Goal: Book appointment/travel/reservation

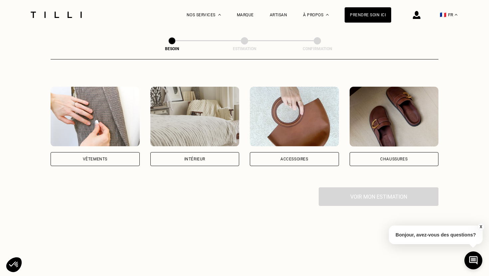
scroll to position [106, 0]
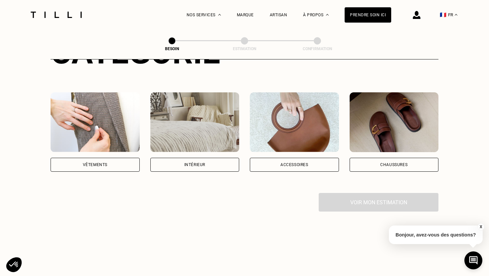
click at [302, 163] on div "Accessoires" at bounding box center [294, 165] width 28 height 4
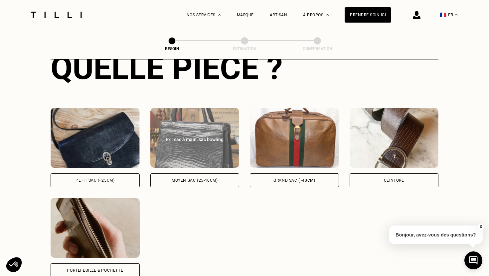
scroll to position [271, 0]
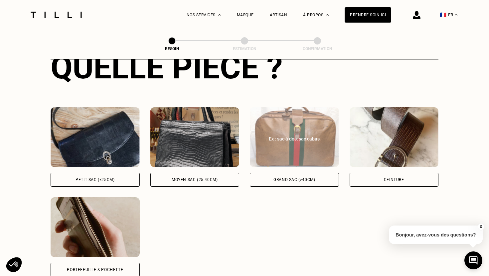
click at [280, 178] on div "Grand sac (>40cm)" at bounding box center [294, 180] width 42 height 4
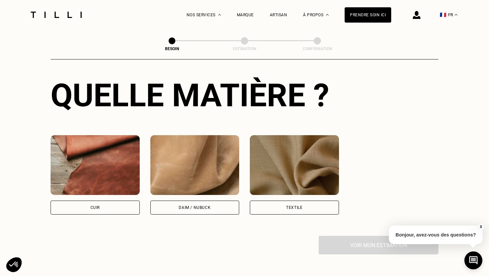
scroll to position [514, 0]
click at [103, 178] on img at bounding box center [95, 165] width 89 height 60
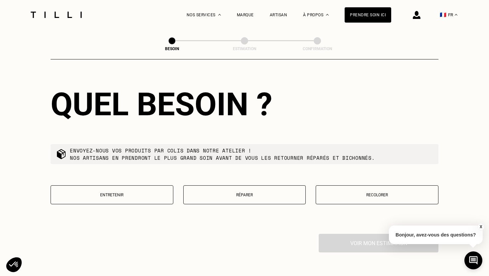
scroll to position [688, 0]
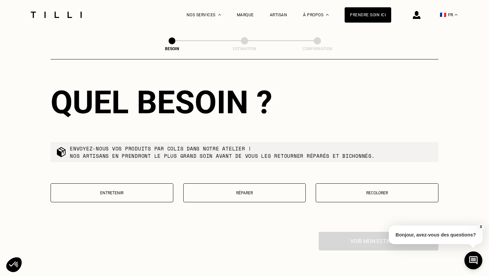
click at [236, 192] on button "Réparer" at bounding box center [244, 193] width 123 height 19
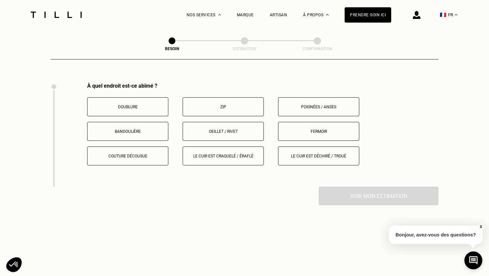
scroll to position [838, 0]
click at [231, 153] on p "Le cuir est craquelé / éraflé" at bounding box center [223, 155] width 74 height 5
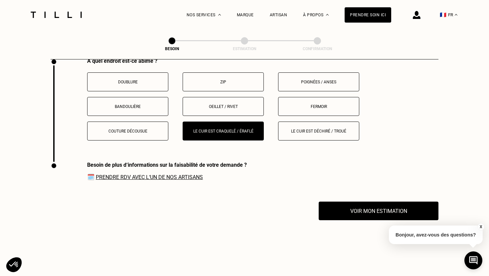
scroll to position [860, 0]
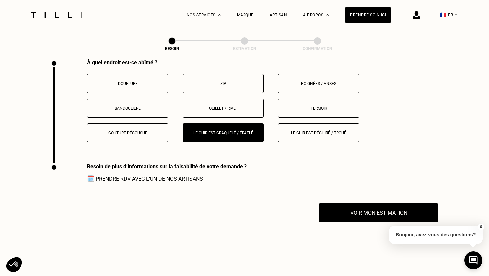
click at [331, 81] on p "Poignées / anses" at bounding box center [319, 83] width 74 height 5
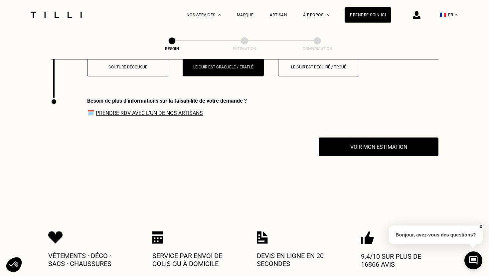
scroll to position [928, 0]
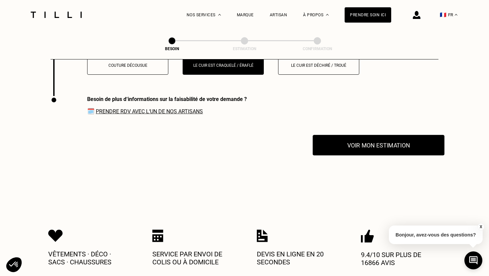
click at [340, 143] on button "Voir mon estimation" at bounding box center [379, 145] width 132 height 21
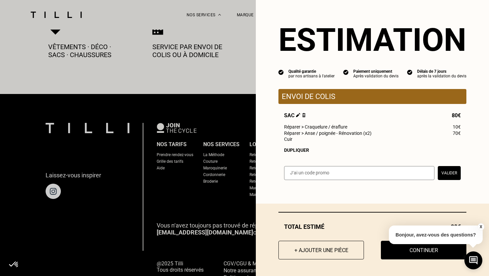
scroll to position [1162, 0]
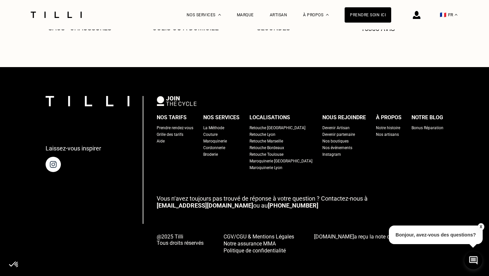
click at [481, 225] on button "X" at bounding box center [480, 226] width 7 height 7
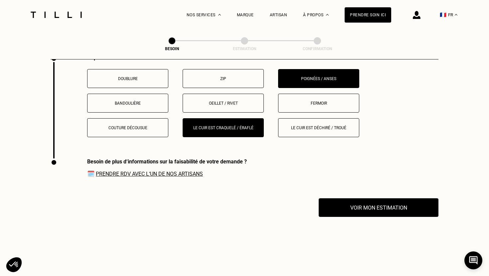
scroll to position [865, 0]
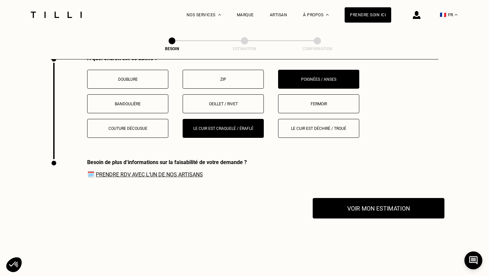
click at [363, 202] on button "Voir mon estimation" at bounding box center [379, 208] width 132 height 21
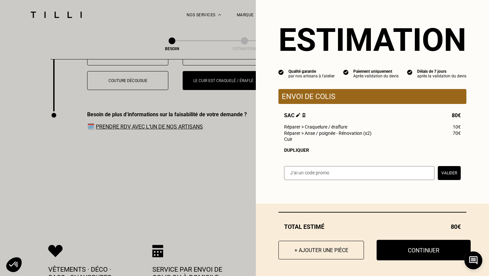
click at [429, 251] on button "Continuer" at bounding box center [423, 250] width 94 height 21
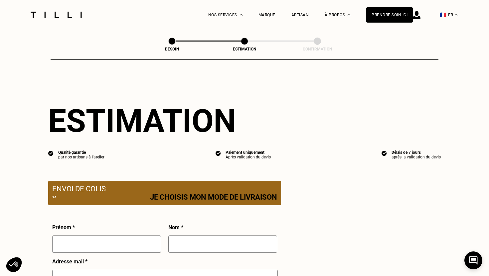
select select "FR"
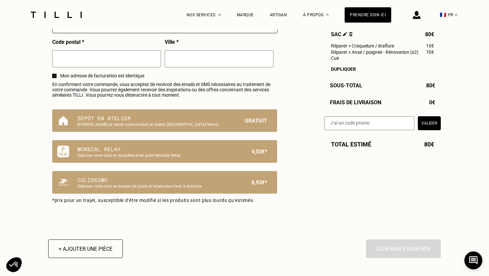
scroll to position [390, 0]
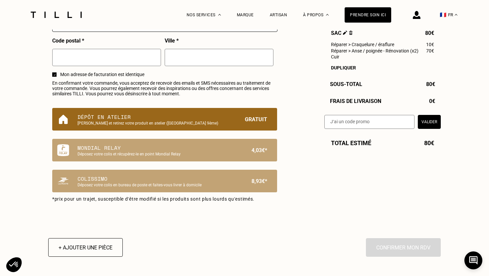
click at [221, 122] on p "[PERSON_NAME] et retirez votre produit en atelier ([GEOGRAPHIC_DATA] 9ème)" at bounding box center [153, 123] width 152 height 5
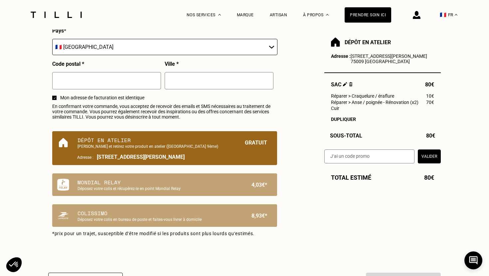
scroll to position [366, 0]
